Goal: Transaction & Acquisition: Purchase product/service

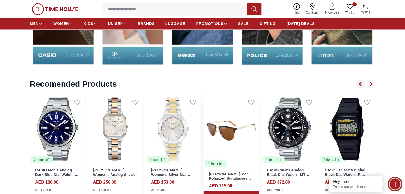
scroll to position [905, 0]
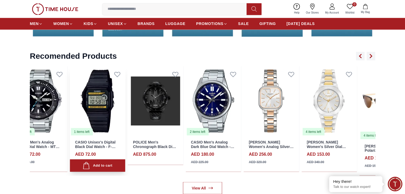
click at [70, 115] on img at bounding box center [98, 100] width 56 height 69
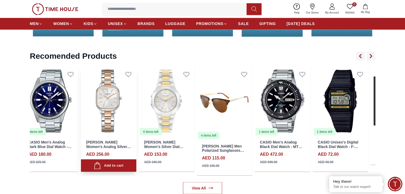
click at [106, 147] on div "[PERSON_NAME] Women's Analog Silver Dial Watch - LC08134.530 AED 256.00 AED 320…" at bounding box center [109, 119] width 56 height 106
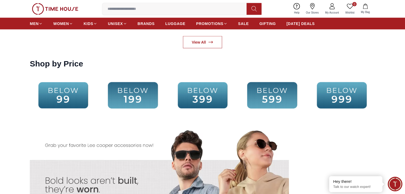
scroll to position [1038, 0]
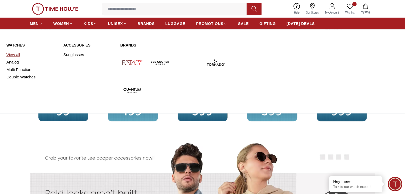
click at [19, 57] on link "View all" at bounding box center [31, 54] width 51 height 7
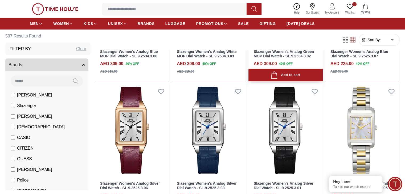
scroll to position [133, 0]
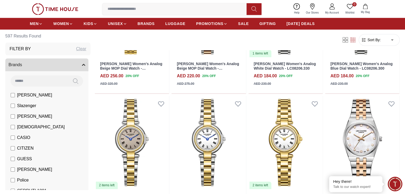
scroll to position [665, 0]
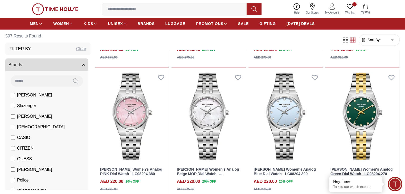
scroll to position [878, 0]
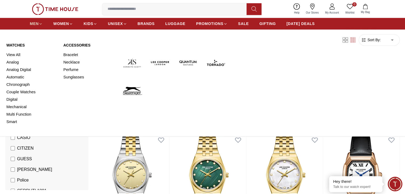
click at [40, 23] on icon at bounding box center [41, 24] width 4 height 4
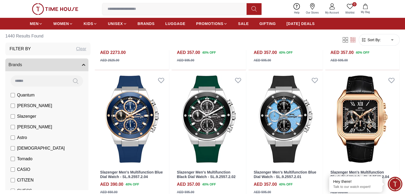
scroll to position [106, 0]
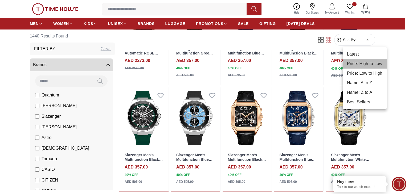
click at [362, 64] on li "Price: High to Low" at bounding box center [364, 64] width 44 height 10
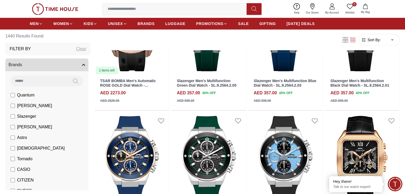
type input "*"
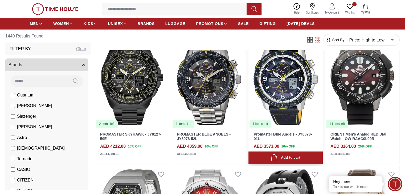
scroll to position [186, 0]
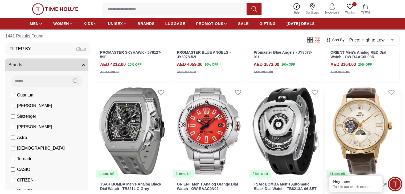
scroll to position [293, 0]
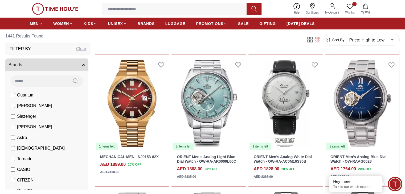
scroll to position [1091, 0]
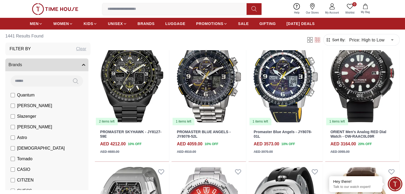
scroll to position [186, 0]
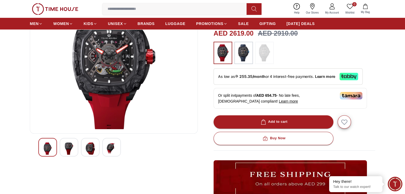
scroll to position [53, 0]
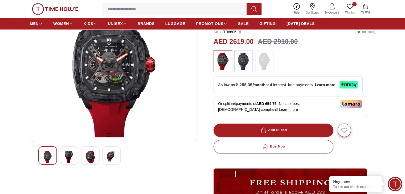
click at [67, 152] on img at bounding box center [69, 157] width 10 height 12
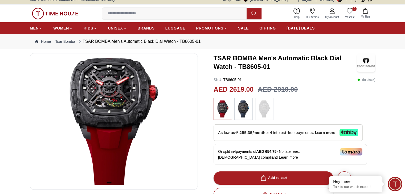
scroll to position [0, 0]
